Goal: Information Seeking & Learning: Learn about a topic

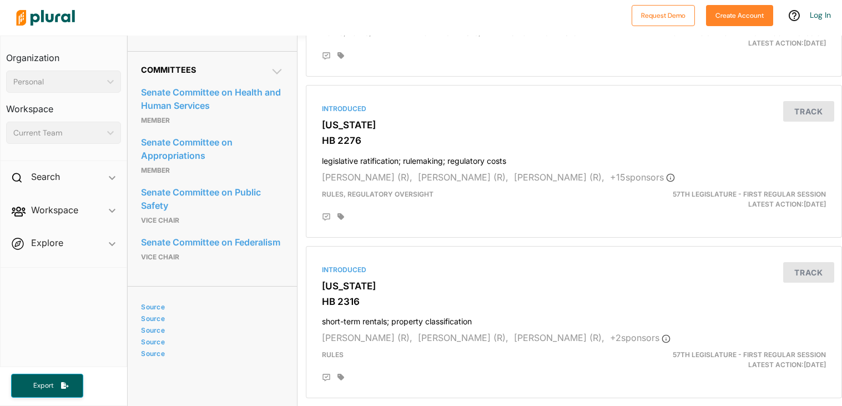
scroll to position [522, 0]
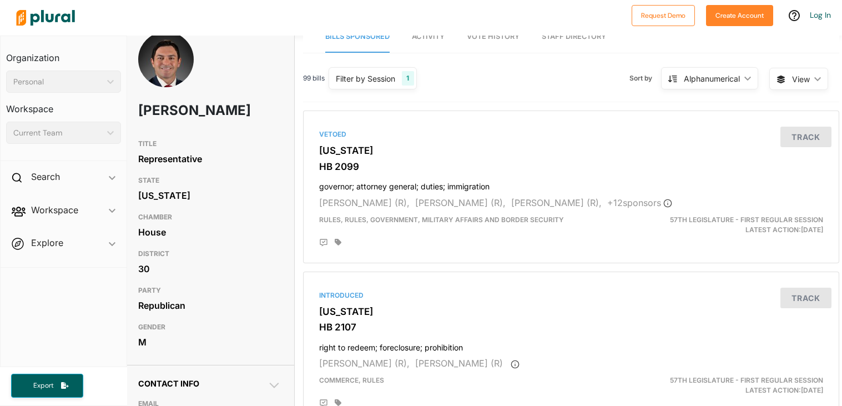
scroll to position [0, 3]
